Goal: Task Accomplishment & Management: Manage account settings

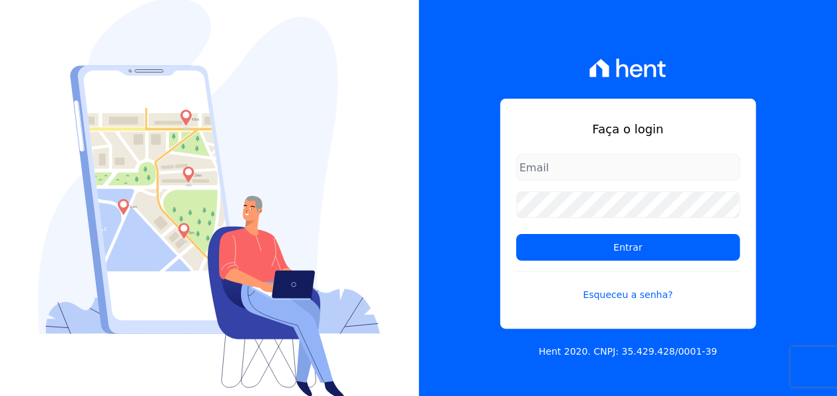
click at [588, 180] on input "email" at bounding box center [628, 167] width 224 height 27
click at [585, 171] on input "email" at bounding box center [628, 167] width 224 height 27
type input "giovana.cavichiollo@sejahype.com.br"
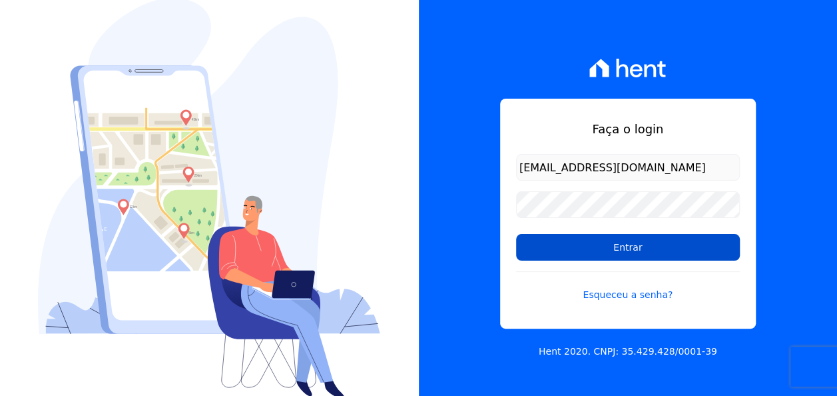
click at [646, 239] on input "Entrar" at bounding box center [628, 247] width 224 height 27
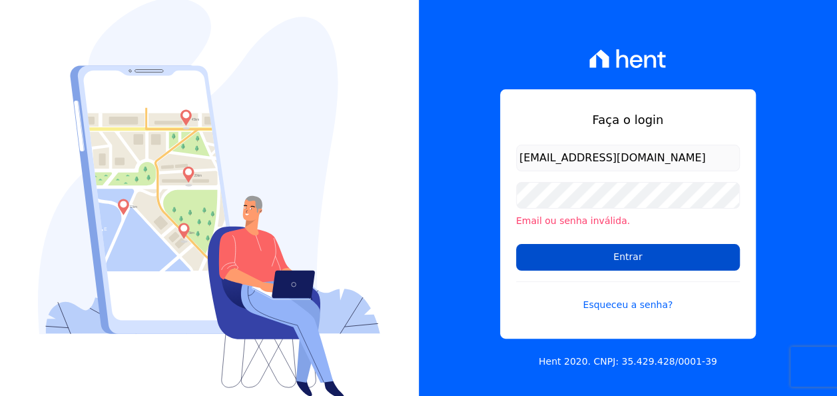
click at [657, 264] on input "Entrar" at bounding box center [628, 257] width 224 height 27
